Goal: Navigation & Orientation: Find specific page/section

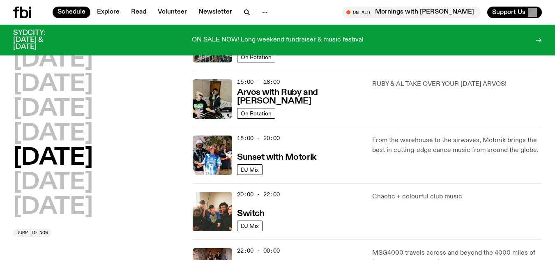
scroll to position [364, 0]
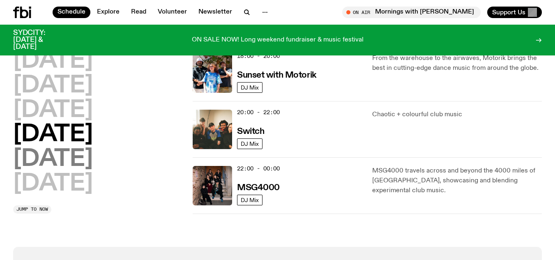
click at [74, 159] on h2 "[DATE]" at bounding box center [53, 159] width 80 height 23
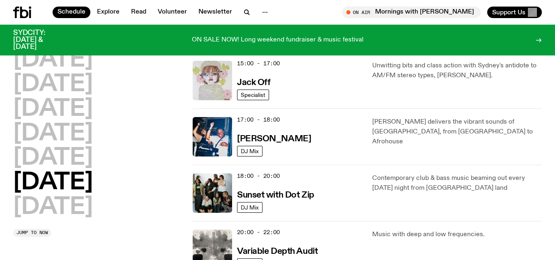
scroll to position [487, 0]
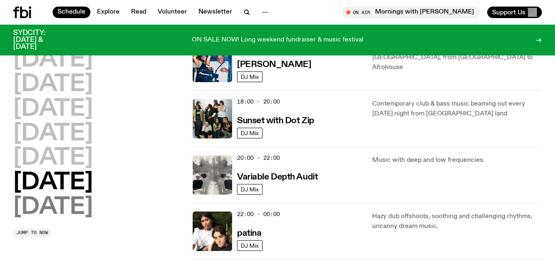
click at [55, 201] on h2 "[DATE]" at bounding box center [53, 207] width 80 height 23
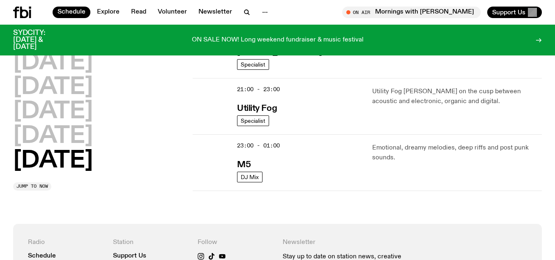
scroll to position [448, 0]
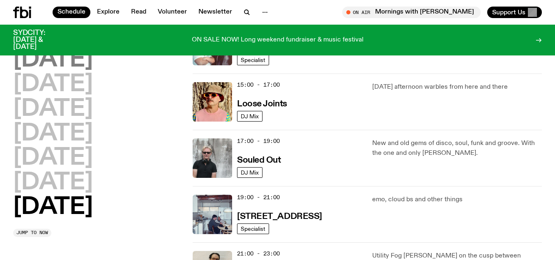
click at [70, 50] on h2 "[DATE]" at bounding box center [53, 59] width 80 height 23
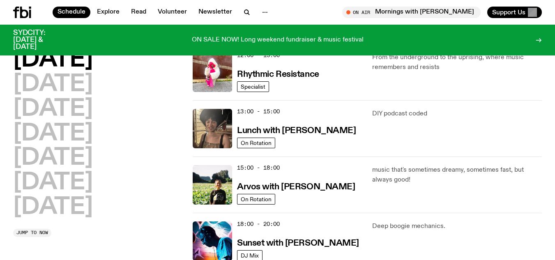
scroll to position [269, 0]
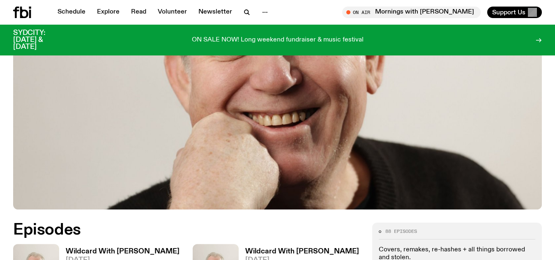
scroll to position [364, 0]
